Goal: Check status: Check status

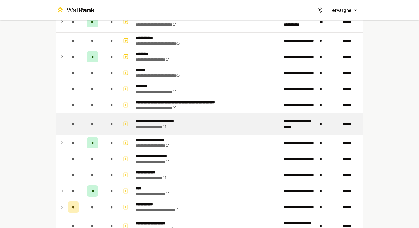
scroll to position [423, 0]
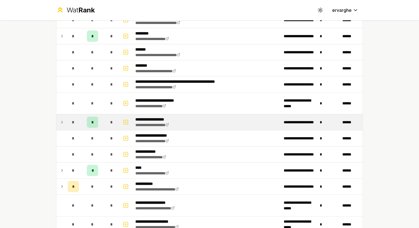
click at [60, 119] on icon at bounding box center [62, 122] width 5 height 7
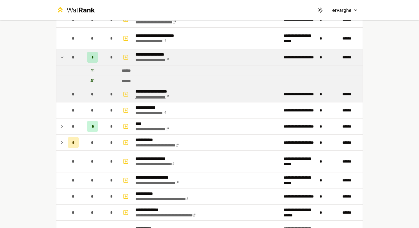
scroll to position [479, 0]
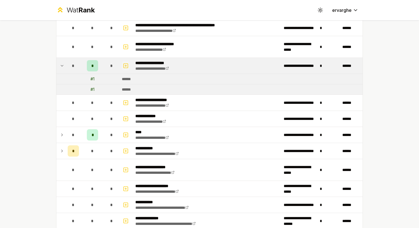
click at [123, 63] on icon "button" at bounding box center [126, 65] width 6 height 7
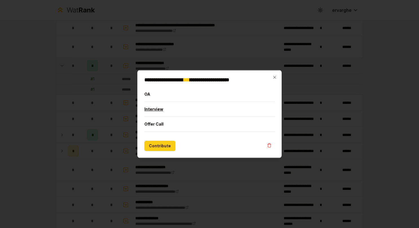
click at [159, 110] on button "Interview" at bounding box center [209, 109] width 130 height 15
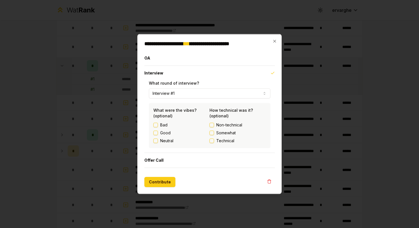
click at [198, 92] on button "Interview #1" at bounding box center [209, 93] width 121 height 10
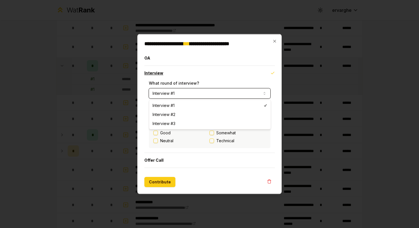
click at [212, 75] on button "Interview" at bounding box center [209, 73] width 130 height 15
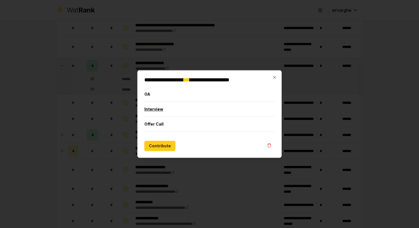
click at [210, 112] on button "Interview" at bounding box center [209, 109] width 130 height 15
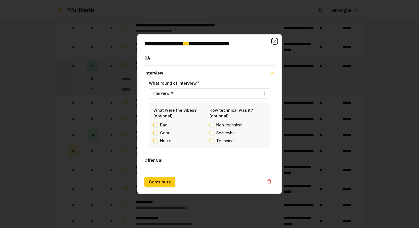
click at [273, 40] on icon "button" at bounding box center [274, 41] width 5 height 5
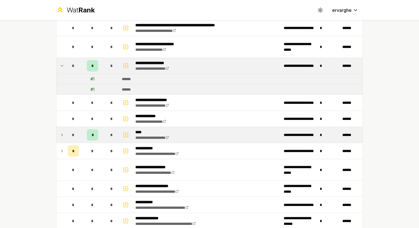
click at [81, 127] on td "*" at bounding box center [92, 135] width 23 height 16
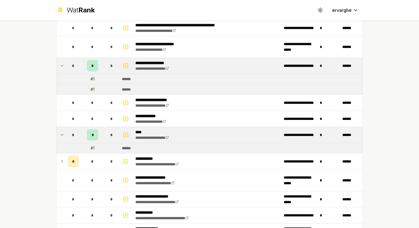
click at [85, 144] on td "# 1" at bounding box center [92, 148] width 23 height 10
click at [90, 145] on div "# 1" at bounding box center [92, 148] width 4 height 6
click at [65, 132] on td "*" at bounding box center [73, 135] width 16 height 16
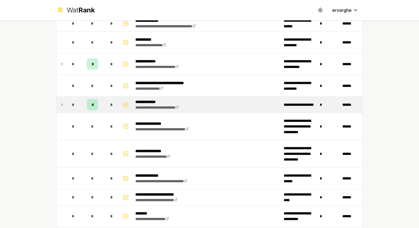
scroll to position [705, 0]
